Goal: Answer question/provide support: Share knowledge or assist other users

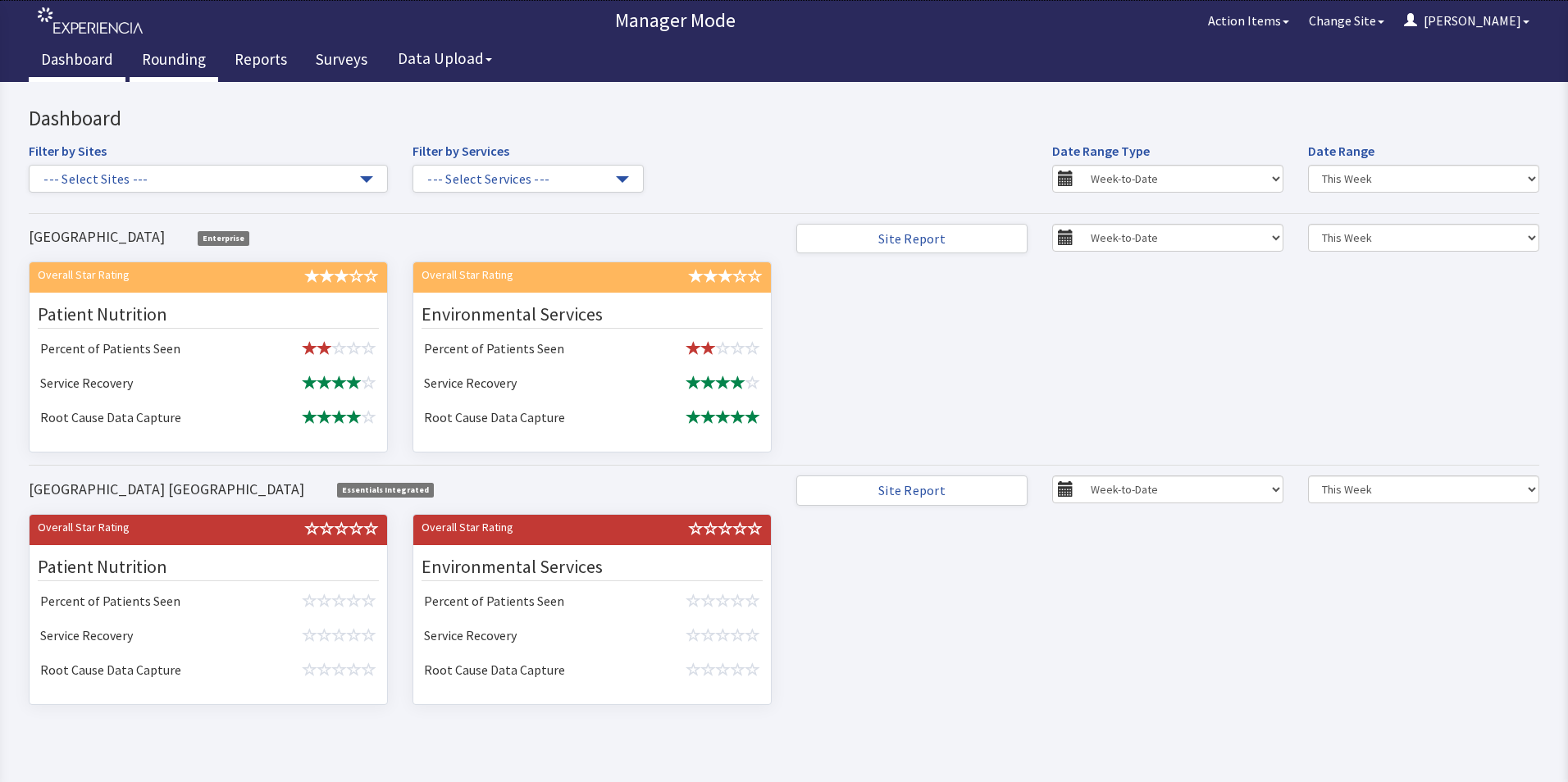
click at [177, 57] on link "Rounding" at bounding box center [174, 61] width 89 height 41
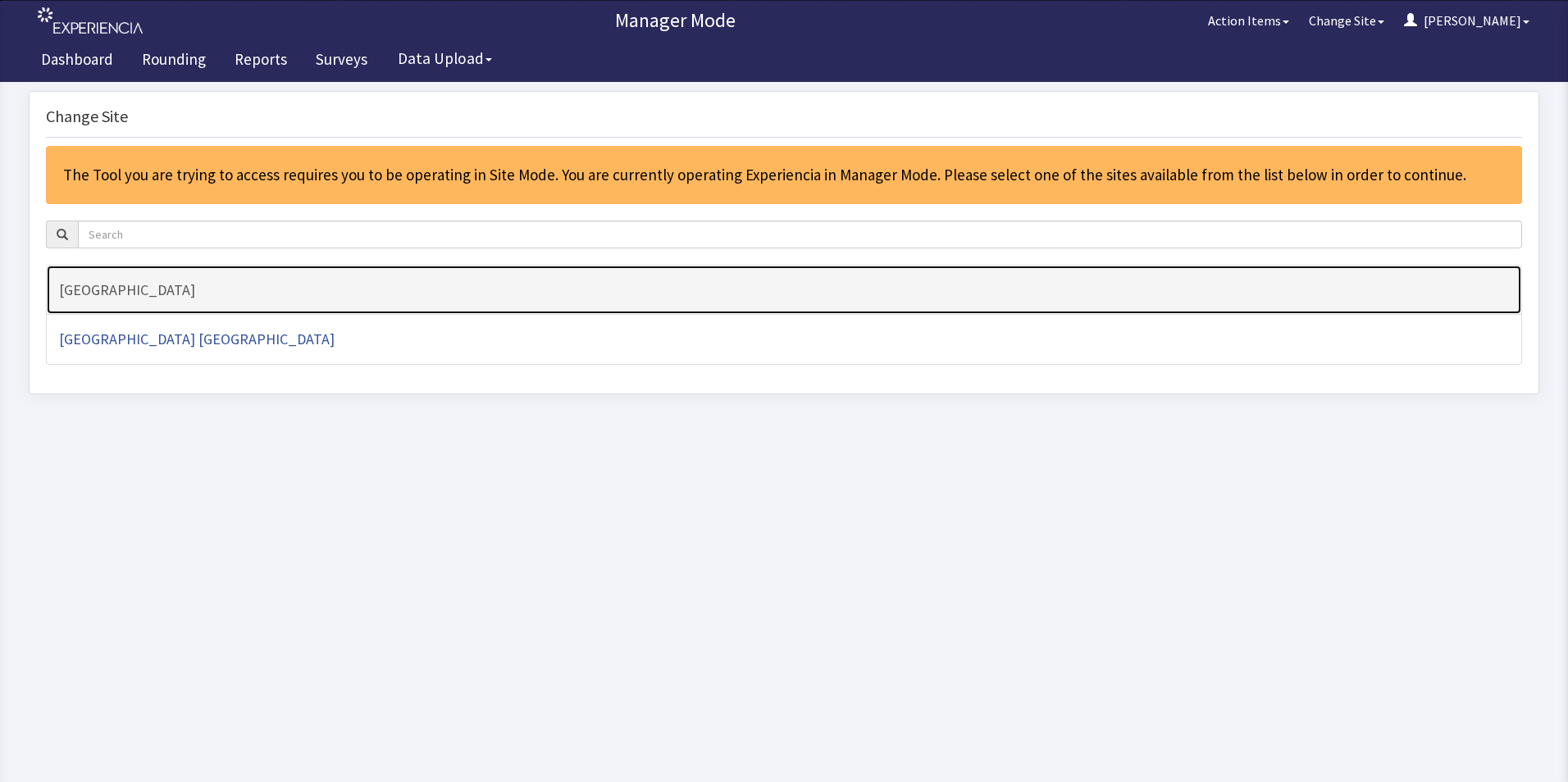
click at [161, 290] on h4 "[GEOGRAPHIC_DATA]" at bounding box center [784, 291] width 1450 height 17
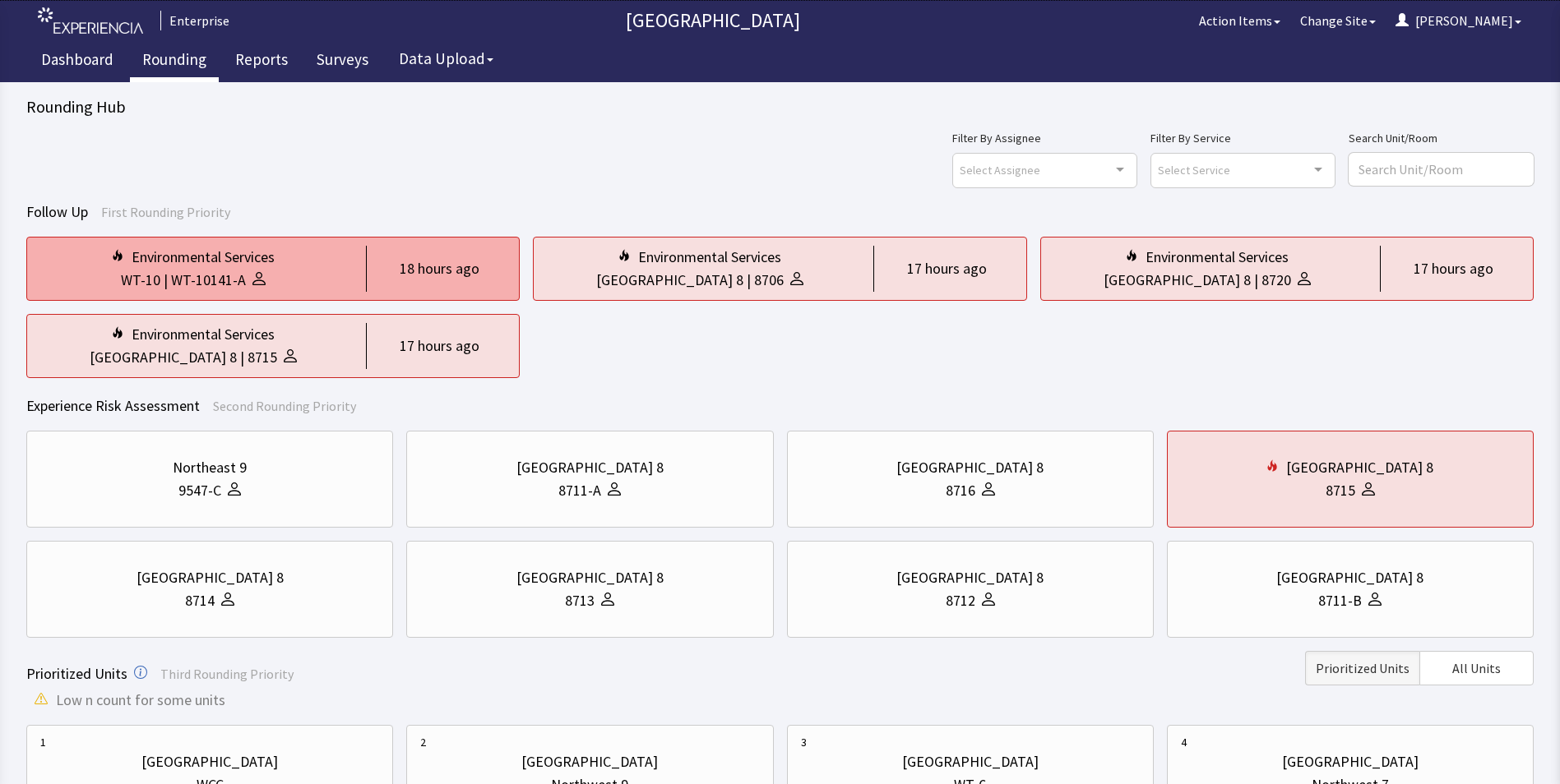
click at [219, 272] on div "WT-10141-A" at bounding box center [208, 280] width 75 height 23
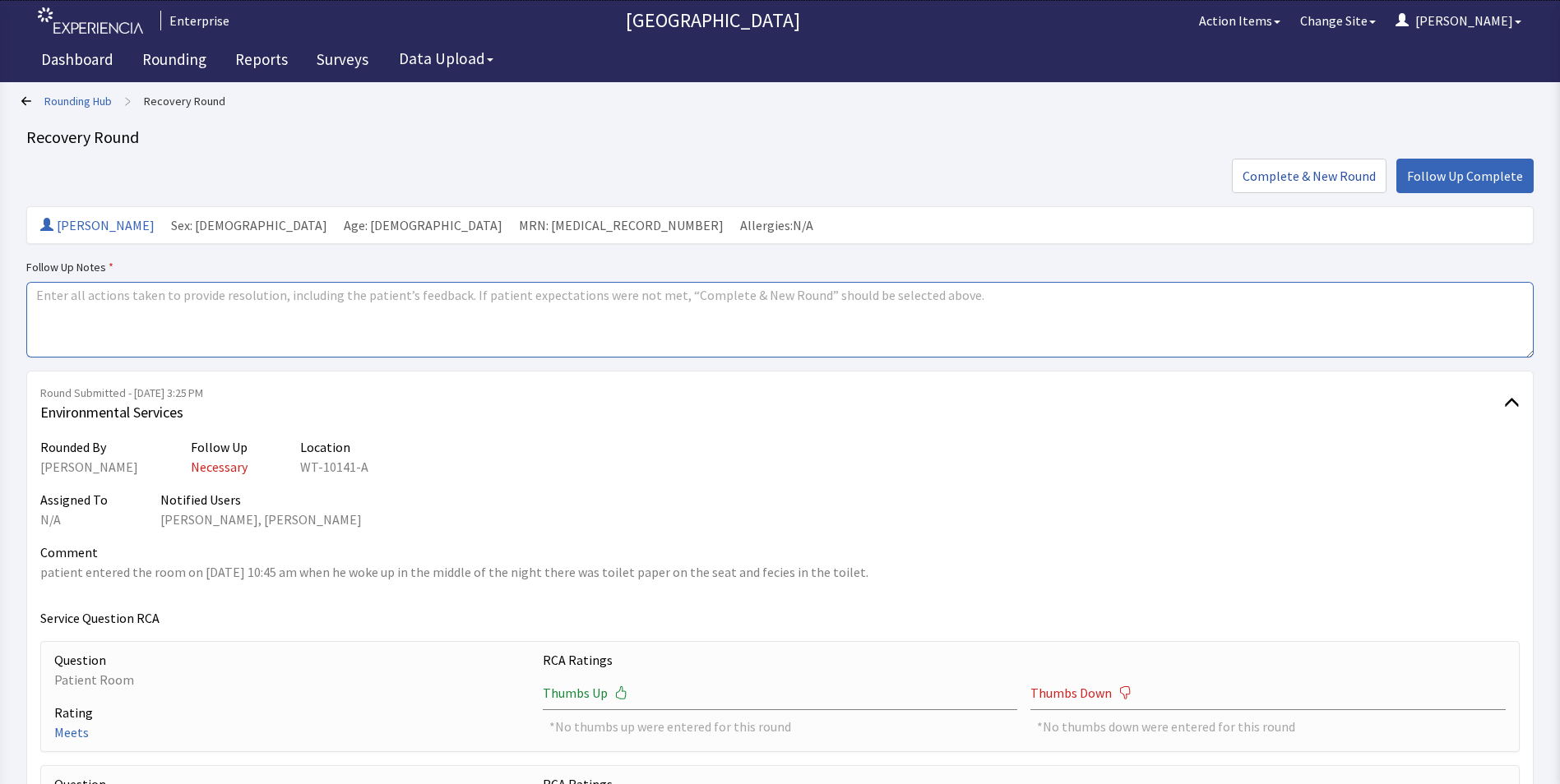
click at [40, 301] on textarea at bounding box center [780, 320] width 1507 height 76
click at [223, 324] on textarea "issue resolved" at bounding box center [780, 320] width 1507 height 76
drag, startPoint x: 37, startPoint y: 293, endPoint x: 145, endPoint y: 299, distance: 108.2
click at [145, 299] on textarea "issue resolved" at bounding box center [780, 320] width 1507 height 76
type textarea "issue resolved"
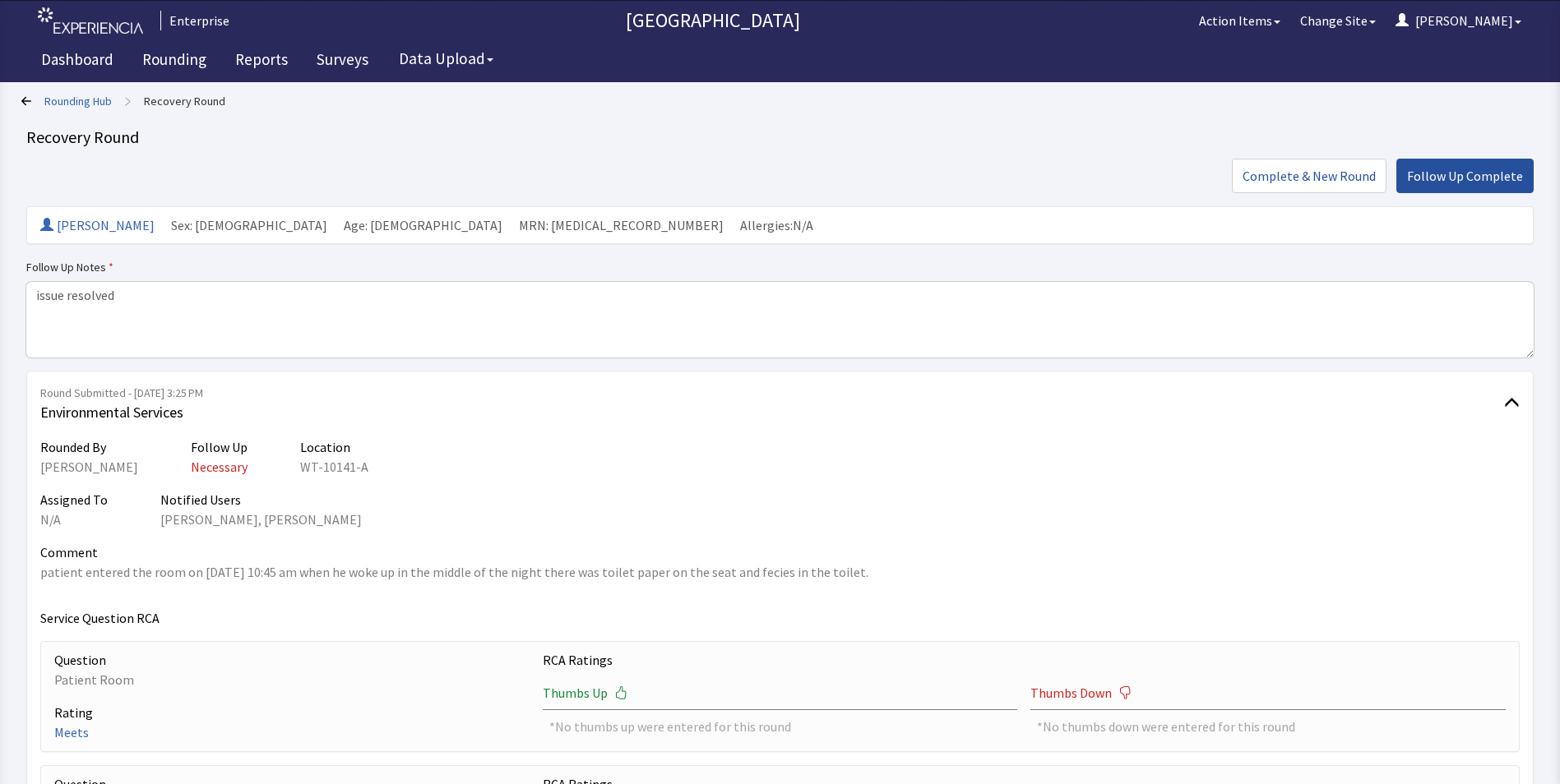
click at [1442, 172] on span "Follow Up Complete" at bounding box center [1465, 175] width 116 height 19
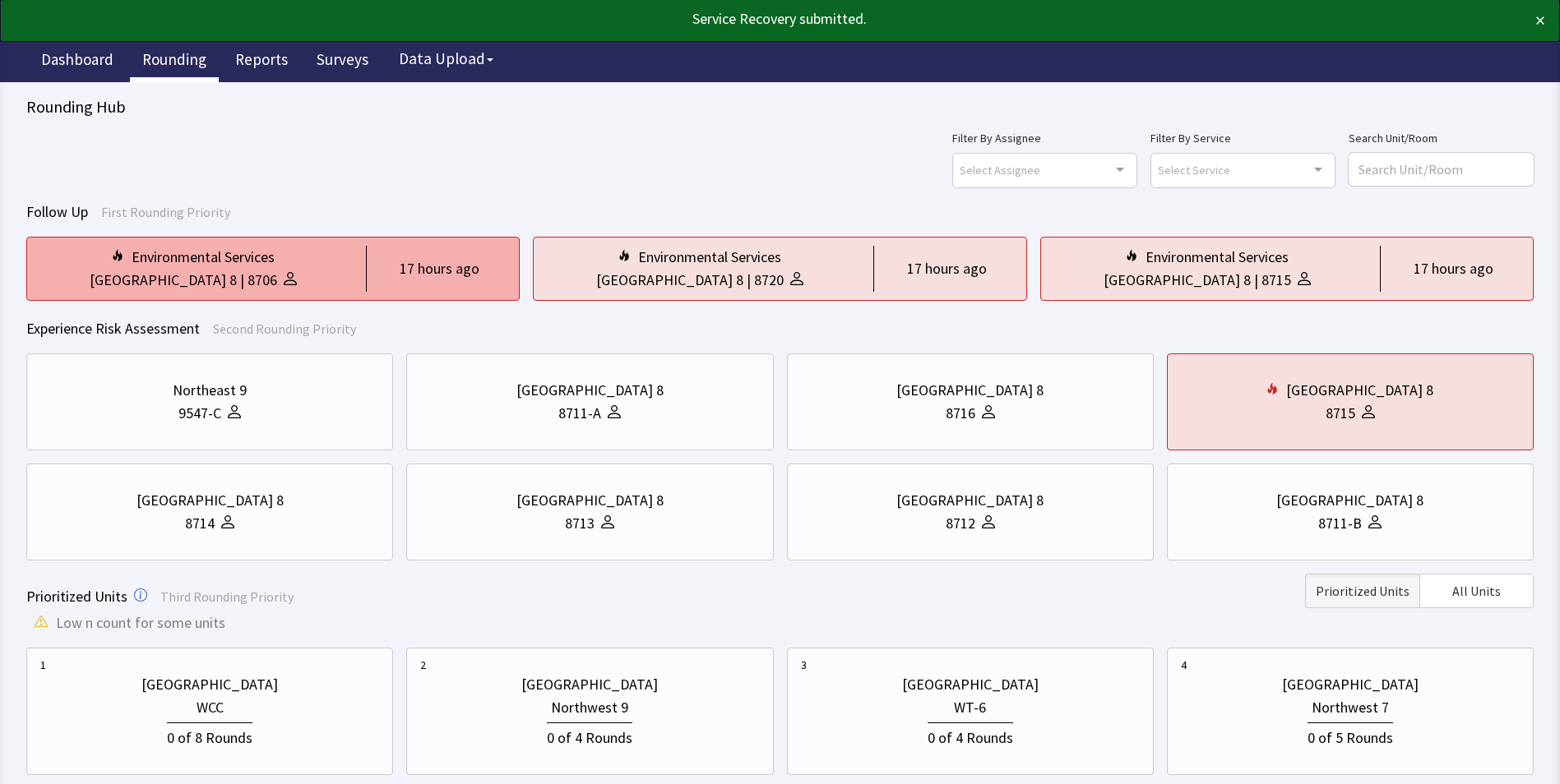
click at [309, 261] on div "Environmental Services" at bounding box center [193, 257] width 306 height 23
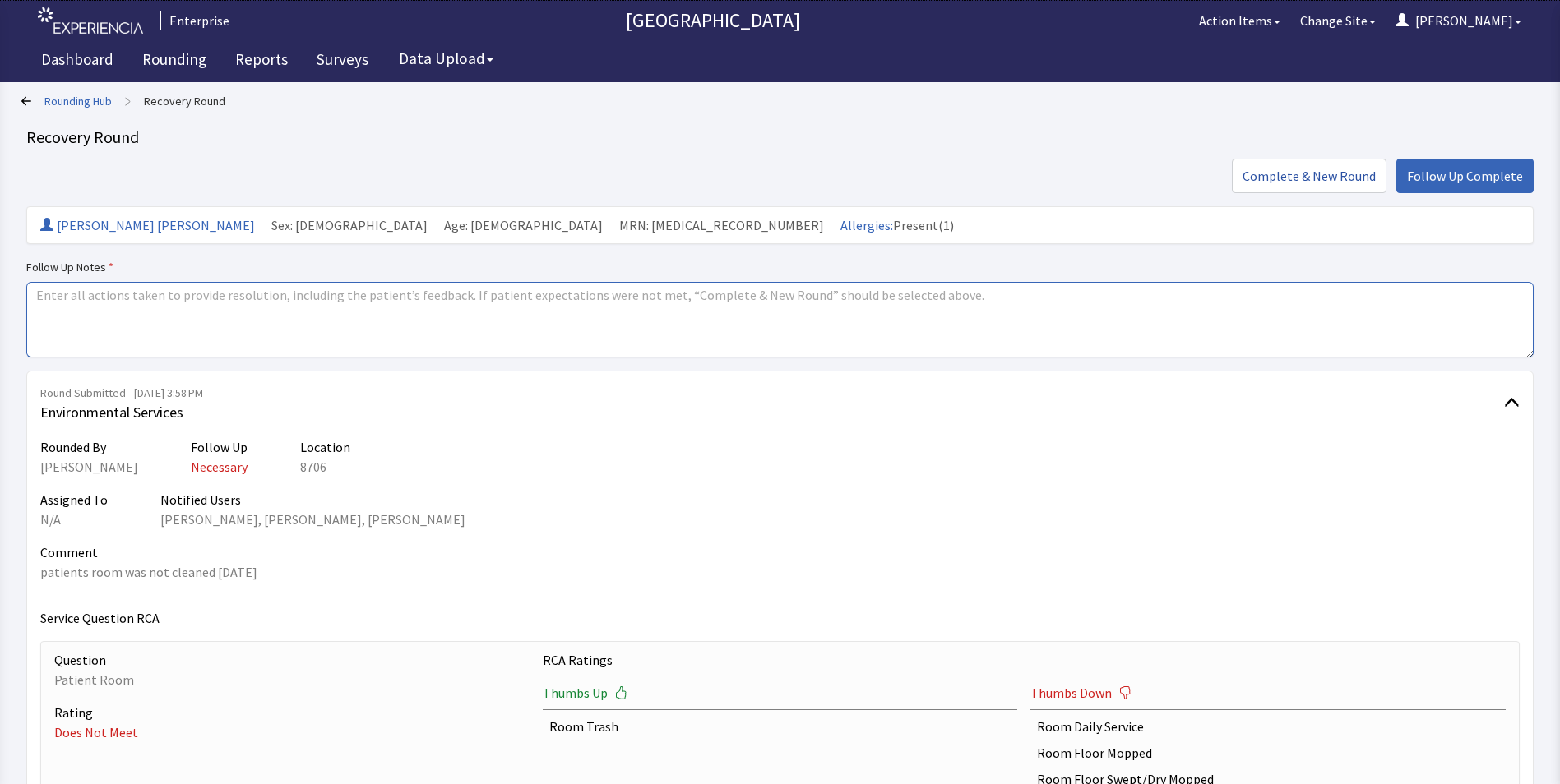
click at [32, 305] on textarea at bounding box center [780, 320] width 1507 height 76
paste textarea "issue resolved"
type textarea "issue resolved"
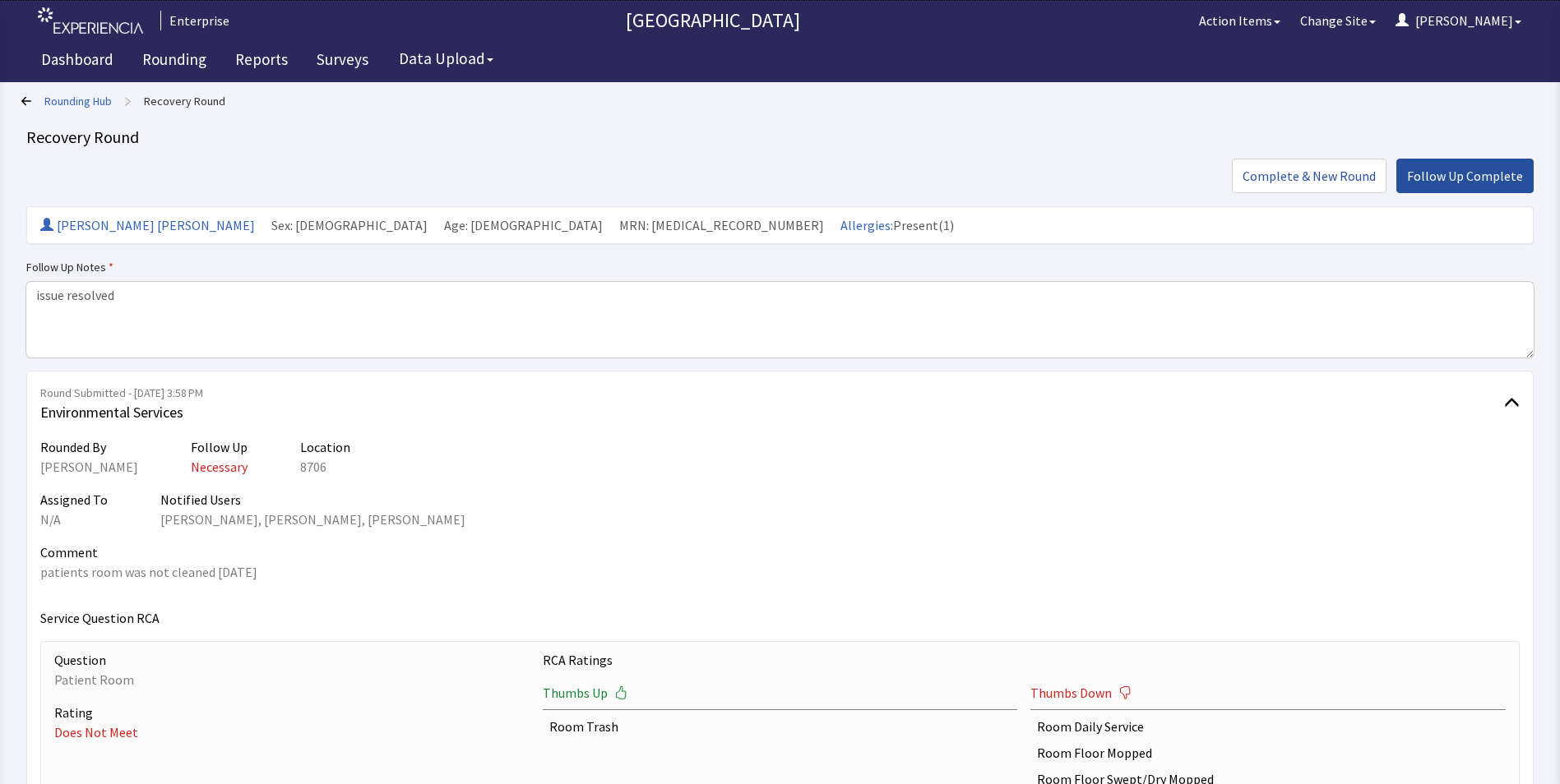
click at [1442, 172] on span "Follow Up Complete" at bounding box center [1465, 175] width 116 height 19
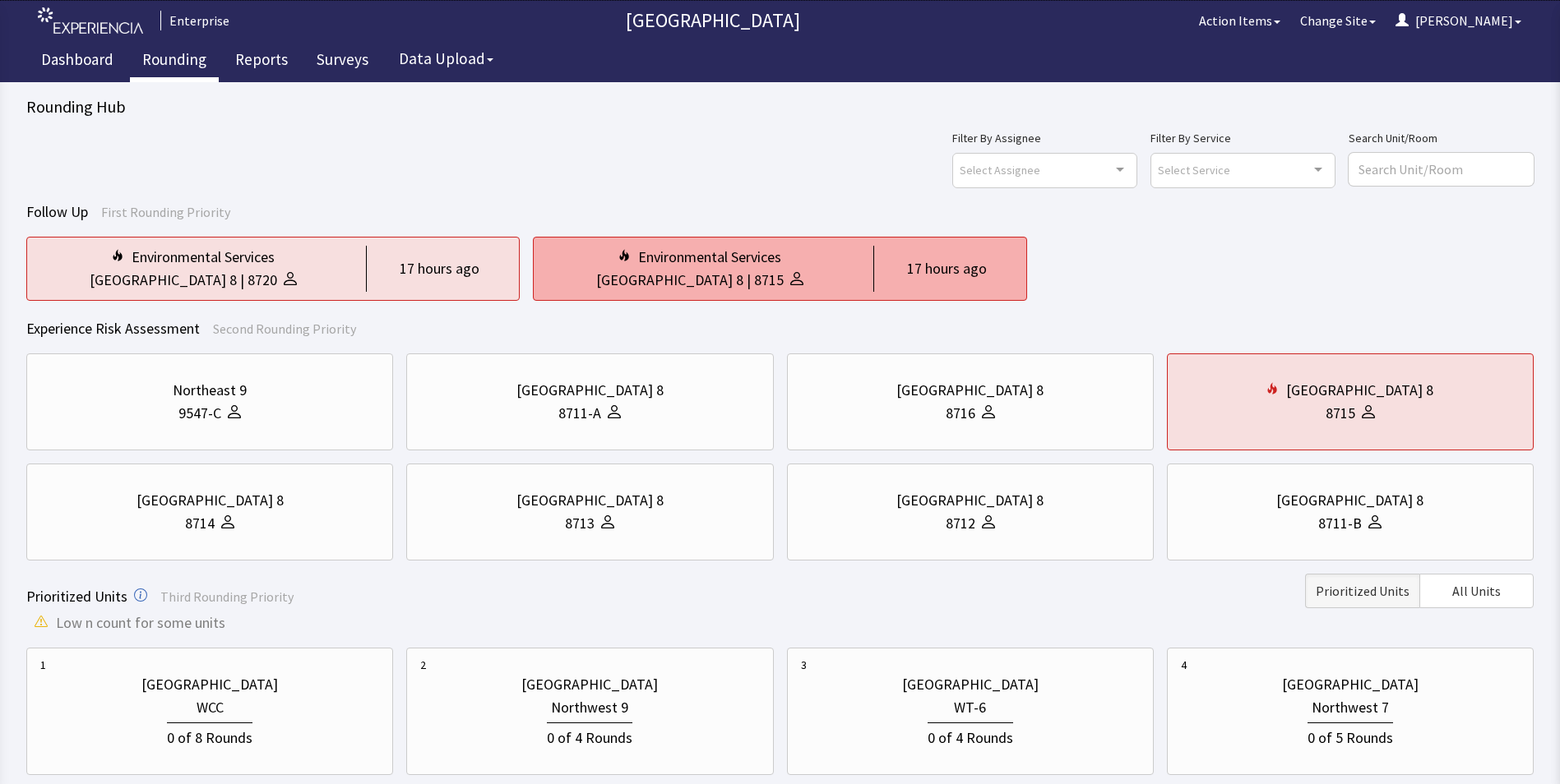
click at [703, 272] on div "[GEOGRAPHIC_DATA] 8" at bounding box center [669, 280] width 147 height 23
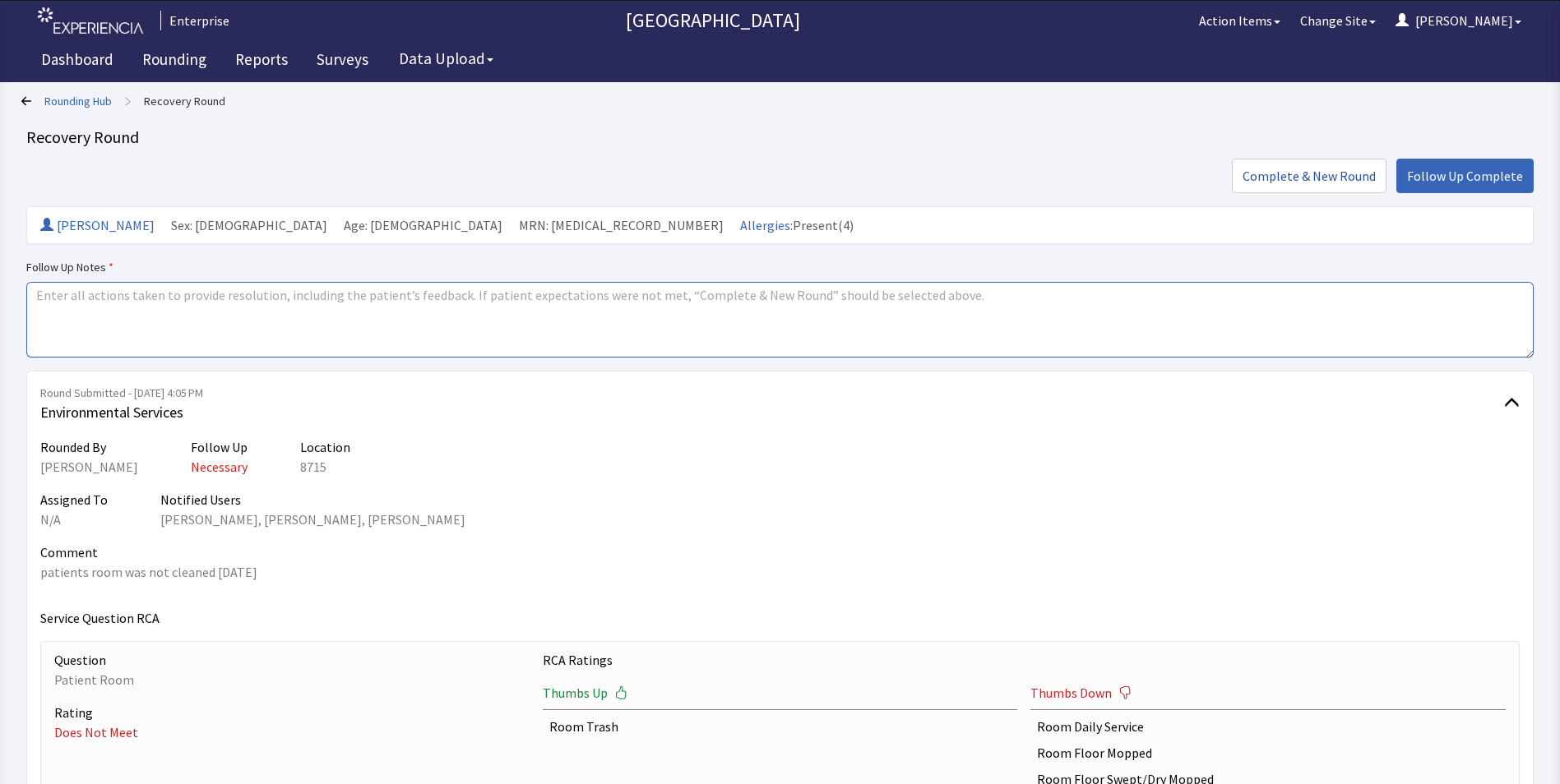
click at [50, 297] on textarea at bounding box center [780, 320] width 1507 height 76
paste textarea "issue resolved"
type textarea "issue resolved"
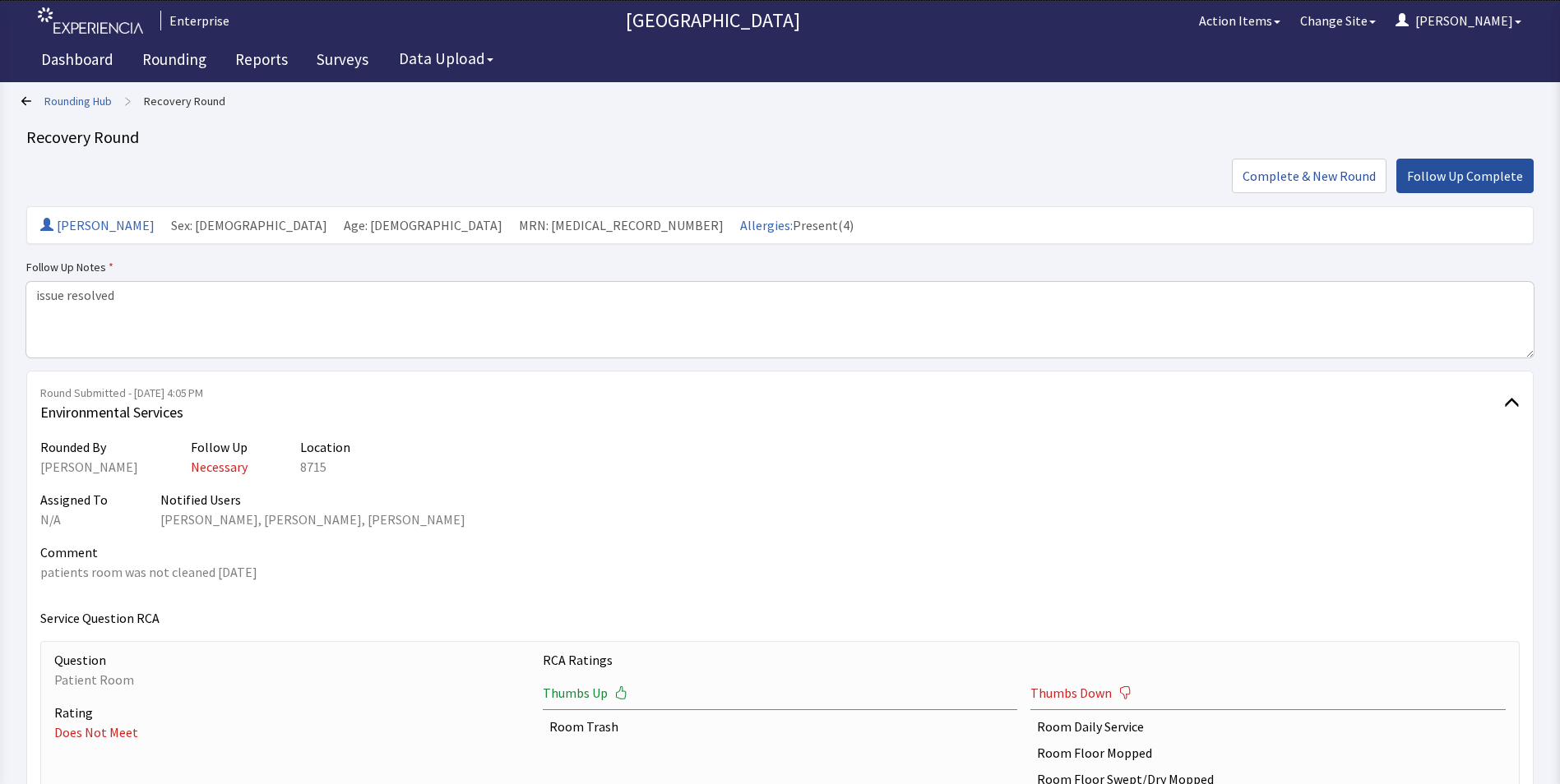
click at [1463, 178] on span "Follow Up Complete" at bounding box center [1465, 175] width 116 height 19
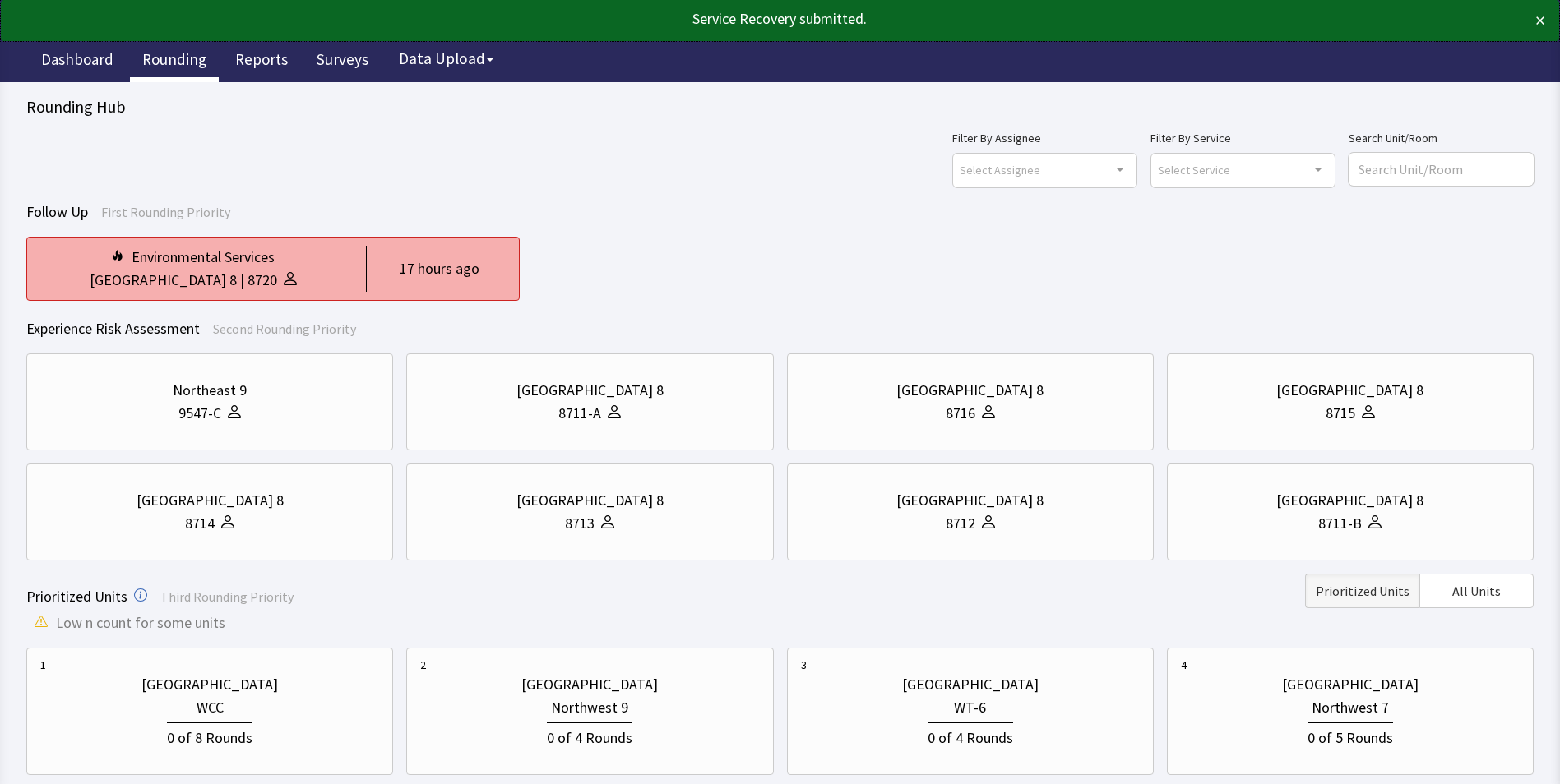
click at [237, 280] on div "|" at bounding box center [243, 280] width 11 height 23
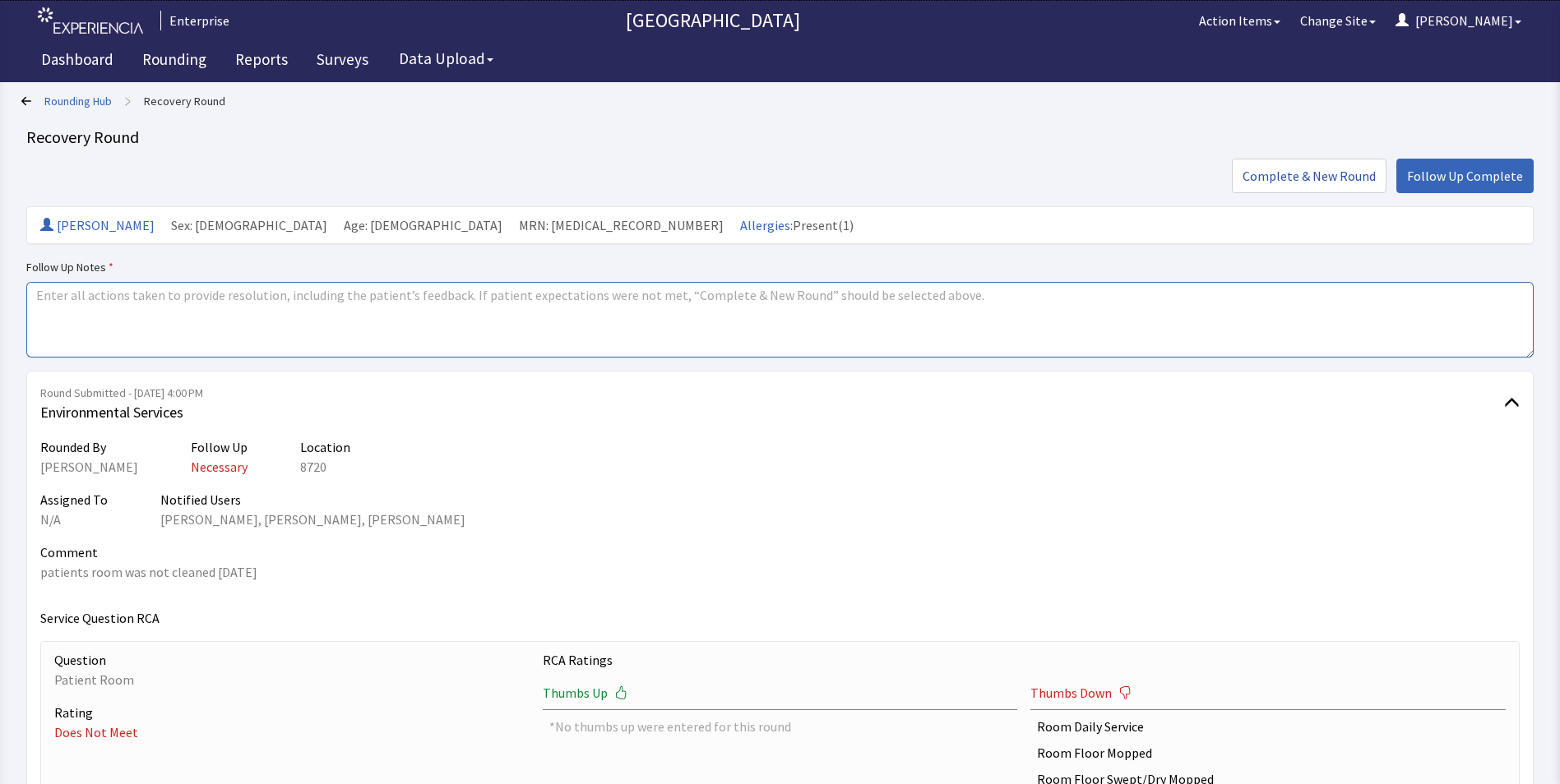
click at [44, 294] on textarea at bounding box center [780, 320] width 1507 height 76
paste textarea "issue resolved"
type textarea "issue resolved"
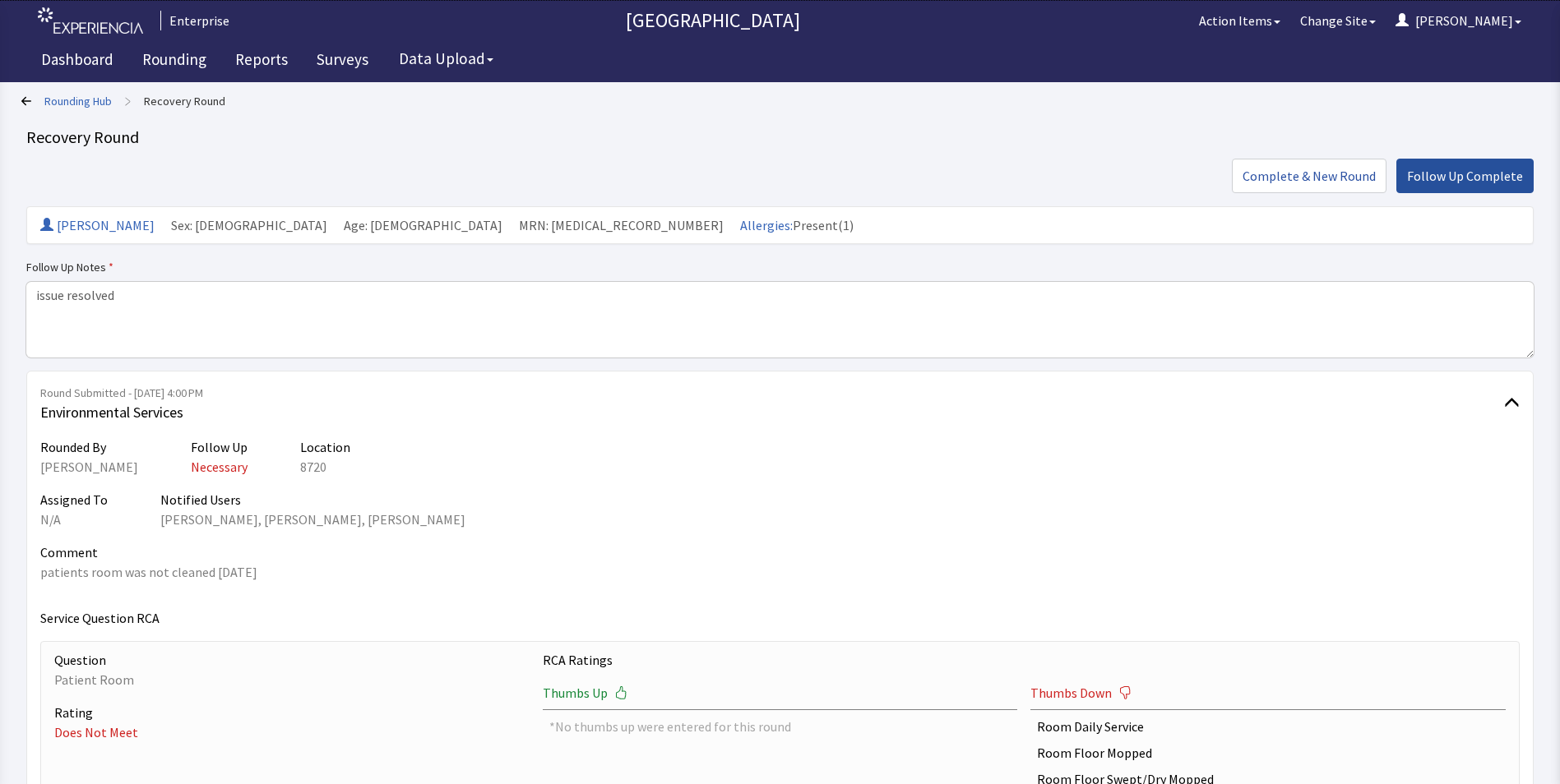
click at [1434, 180] on span "Follow Up Complete" at bounding box center [1465, 175] width 116 height 19
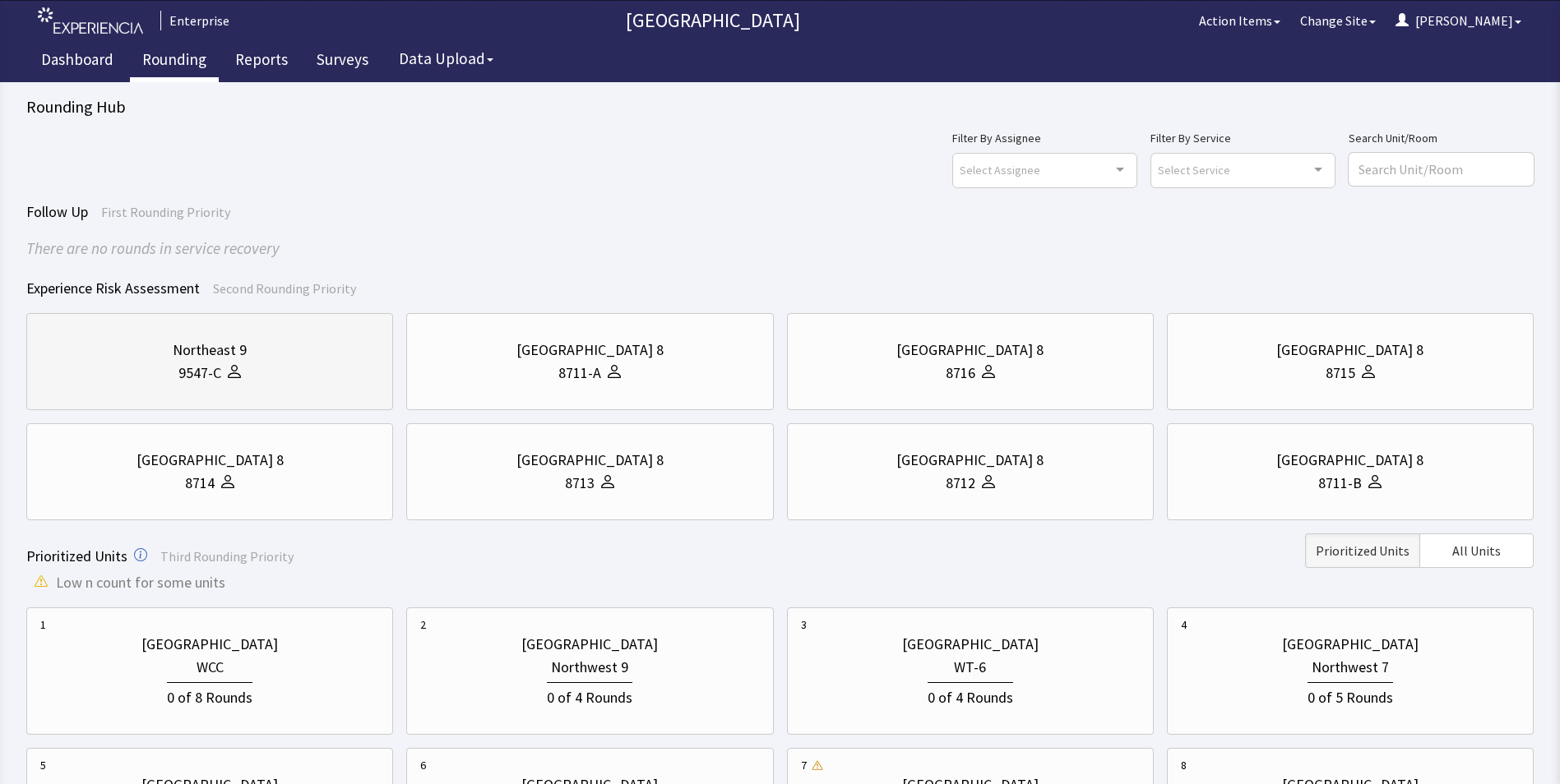
click at [238, 365] on icon at bounding box center [234, 371] width 13 height 13
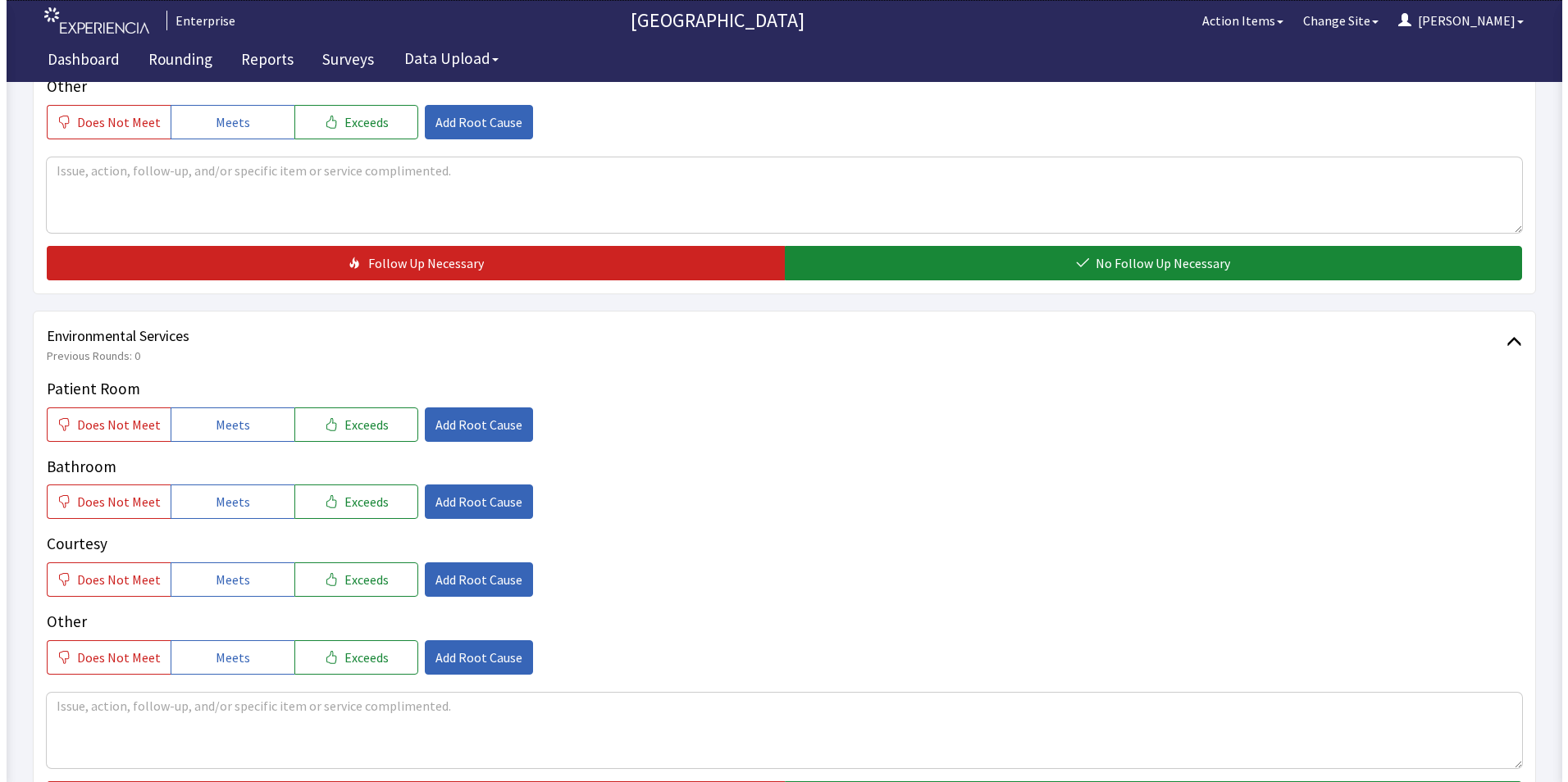
scroll to position [738, 0]
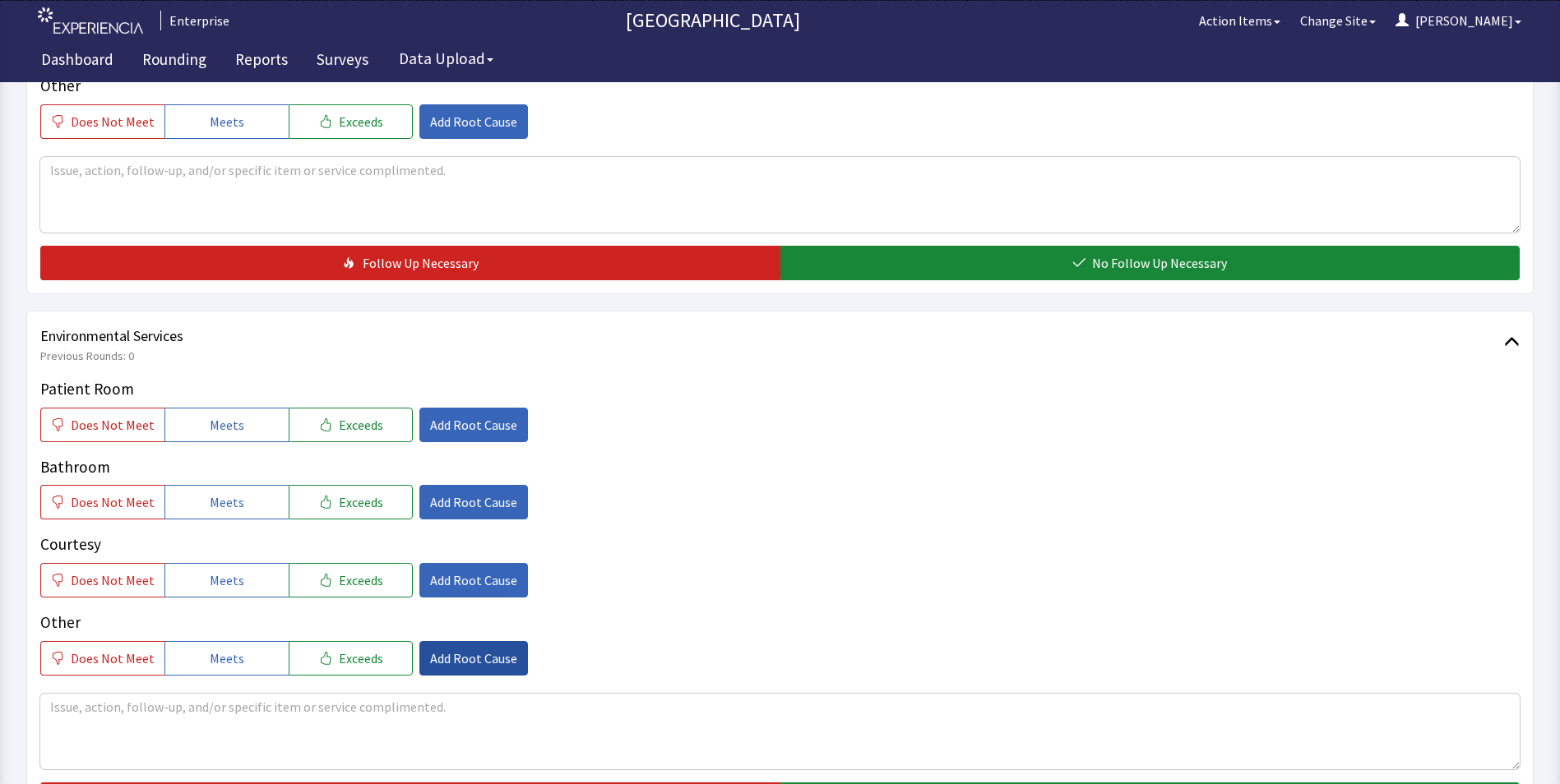
click at [468, 649] on span "Add Root Cause" at bounding box center [474, 658] width 87 height 19
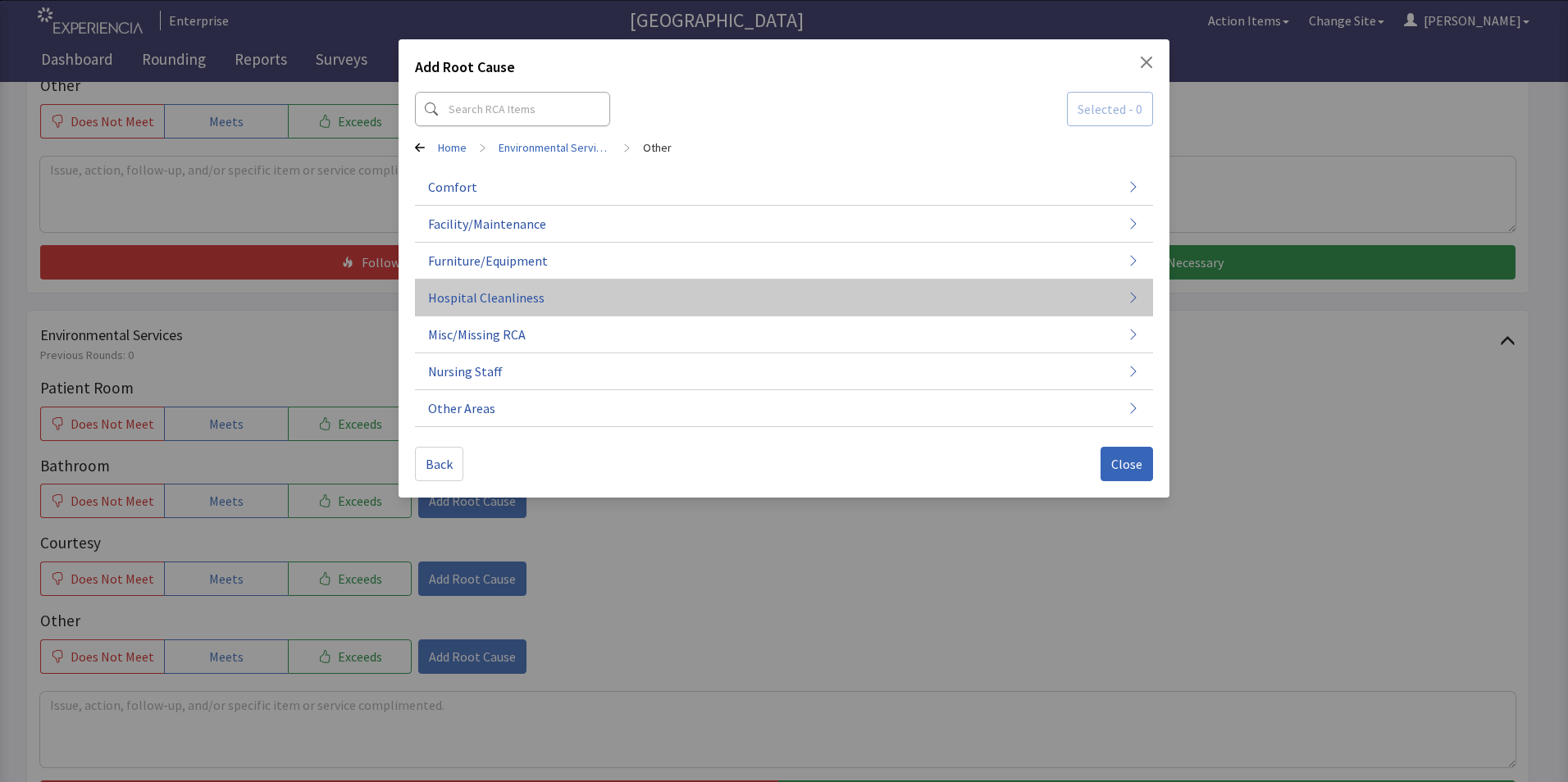
click at [477, 300] on span "Hospital Cleanliness" at bounding box center [487, 297] width 116 height 19
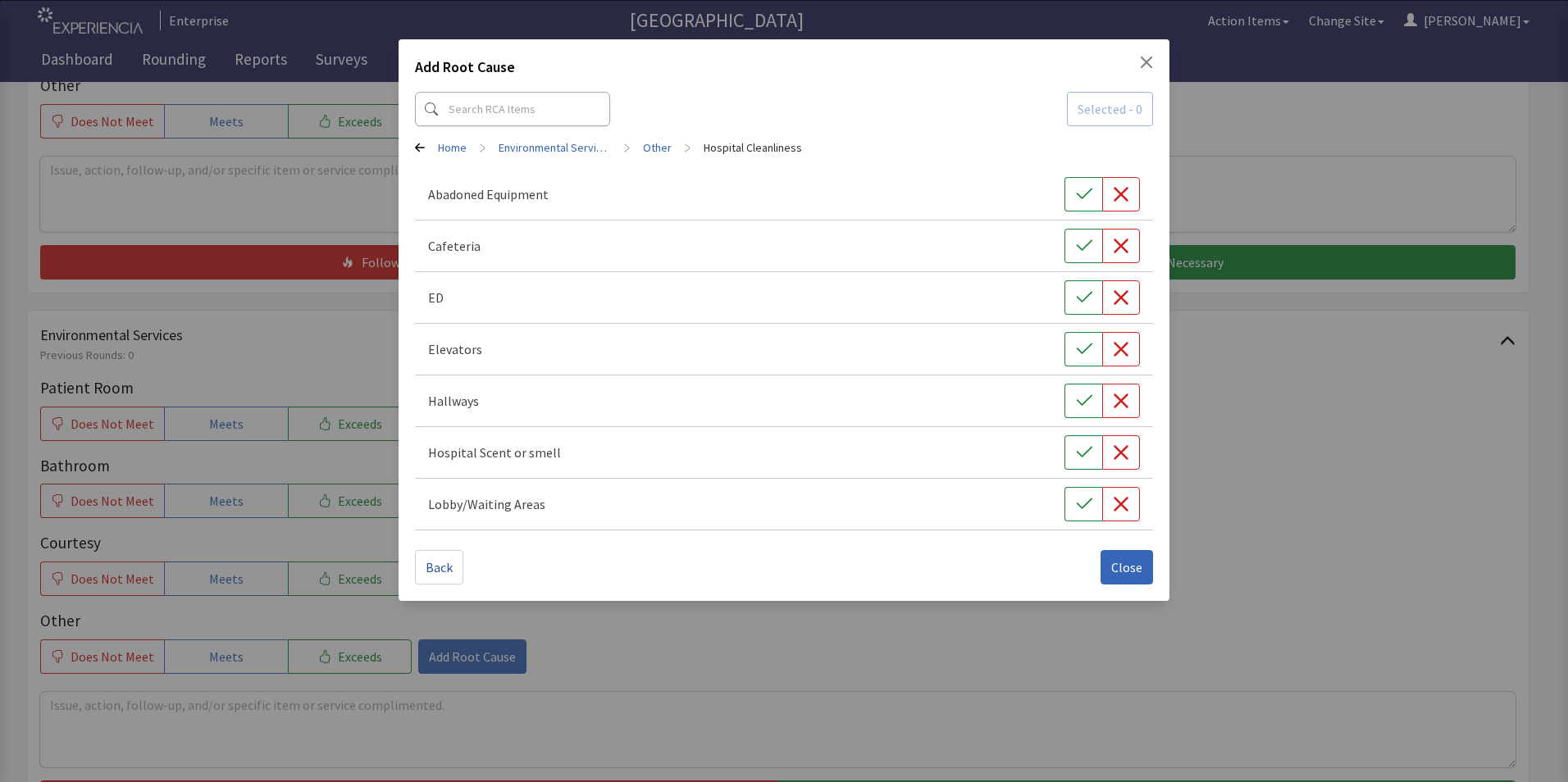
click at [1143, 63] on icon "Close" at bounding box center [1147, 62] width 13 height 13
